Goal: Information Seeking & Learning: Understand process/instructions

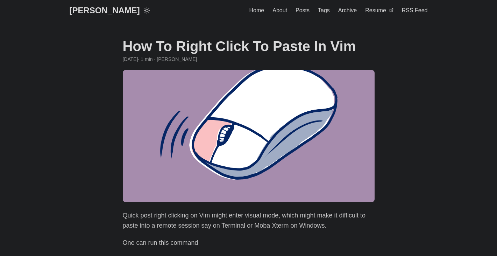
scroll to position [115, 0]
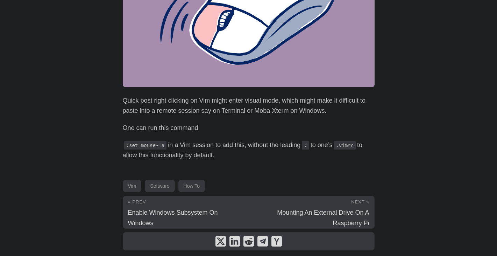
click at [169, 145] on p ":set mouse-=a in a Vim session to add this, without the leading : to one’s .vim…" at bounding box center [249, 150] width 252 height 20
drag, startPoint x: 169, startPoint y: 145, endPoint x: 220, endPoint y: 145, distance: 51.4
click at [220, 145] on p ":set mouse-=a in a Vim session to add this, without the leading : to one’s .vim…" at bounding box center [249, 150] width 252 height 20
click at [257, 145] on p ":set mouse-=a in a Vim session to add this, without the leading : to one’s .vim…" at bounding box center [249, 150] width 252 height 20
click at [160, 158] on p ":set mouse-=a in a Vim session to add this, without the leading : to one’s .vim…" at bounding box center [249, 150] width 252 height 20
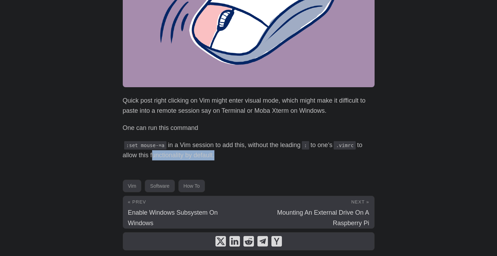
drag, startPoint x: 160, startPoint y: 158, endPoint x: 211, endPoint y: 153, distance: 51.0
click at [211, 153] on p ":set mouse-=a in a Vim session to add this, without the leading : to one’s .vim…" at bounding box center [249, 150] width 252 height 20
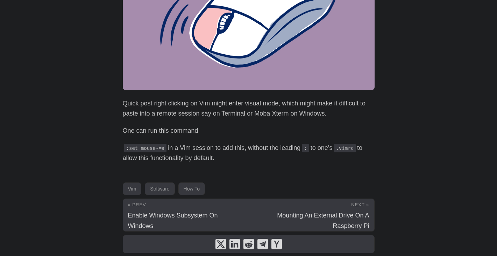
scroll to position [98, 0]
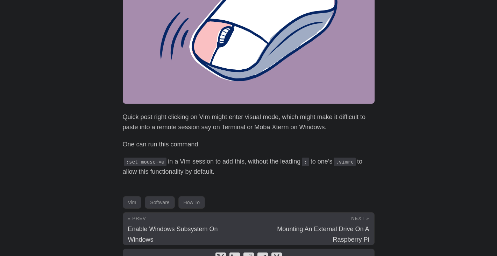
click at [165, 116] on p "Quick post right clicking on Vim might enter visual mode, which might make it d…" at bounding box center [249, 122] width 252 height 20
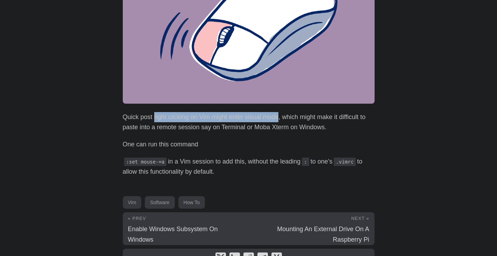
drag, startPoint x: 165, startPoint y: 116, endPoint x: 274, endPoint y: 117, distance: 109.5
click at [274, 117] on p "Quick post right clicking on Vim might enter visual mode, which might make it d…" at bounding box center [249, 122] width 252 height 20
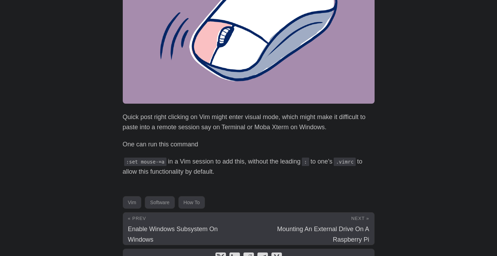
click at [291, 116] on p "Quick post right clicking on Vim might enter visual mode, which might make it d…" at bounding box center [249, 122] width 252 height 20
drag, startPoint x: 291, startPoint y: 116, endPoint x: 325, endPoint y: 116, distance: 34.6
click at [325, 116] on p "Quick post right clicking on Vim might enter visual mode, which might make it d…" at bounding box center [249, 122] width 252 height 20
click at [128, 130] on p "Quick post right clicking on Vim might enter visual mode, which might make it d…" at bounding box center [249, 122] width 252 height 20
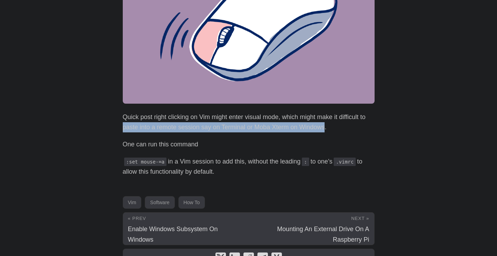
drag, startPoint x: 128, startPoint y: 130, endPoint x: 301, endPoint y: 130, distance: 173.6
click at [301, 130] on p "Quick post right clicking on Vim might enter visual mode, which might make it d…" at bounding box center [249, 122] width 252 height 20
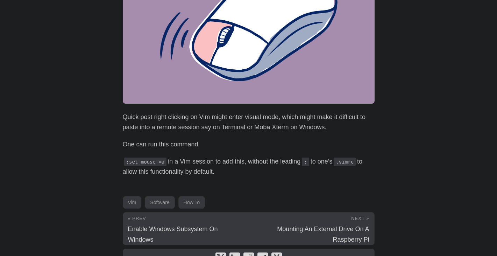
click at [138, 173] on p ":set mouse-=a in a Vim session to add this, without the leading : to one’s .vim…" at bounding box center [249, 166] width 252 height 20
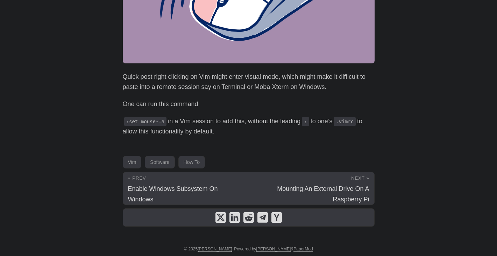
scroll to position [142, 0]
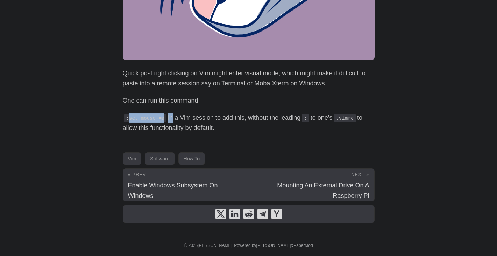
drag, startPoint x: 129, startPoint y: 117, endPoint x: 167, endPoint y: 119, distance: 38.2
click at [167, 119] on p ":set mouse-=a in a Vim session to add this, without the leading : to one’s .vim…" at bounding box center [249, 123] width 252 height 20
click at [157, 120] on code ":set mouse-=a" at bounding box center [145, 118] width 43 height 8
click at [248, 118] on p ":set mouse-=a in a Vim session to add this, without the leading : to one’s .vim…" at bounding box center [249, 123] width 252 height 20
